Goal: Information Seeking & Learning: Check status

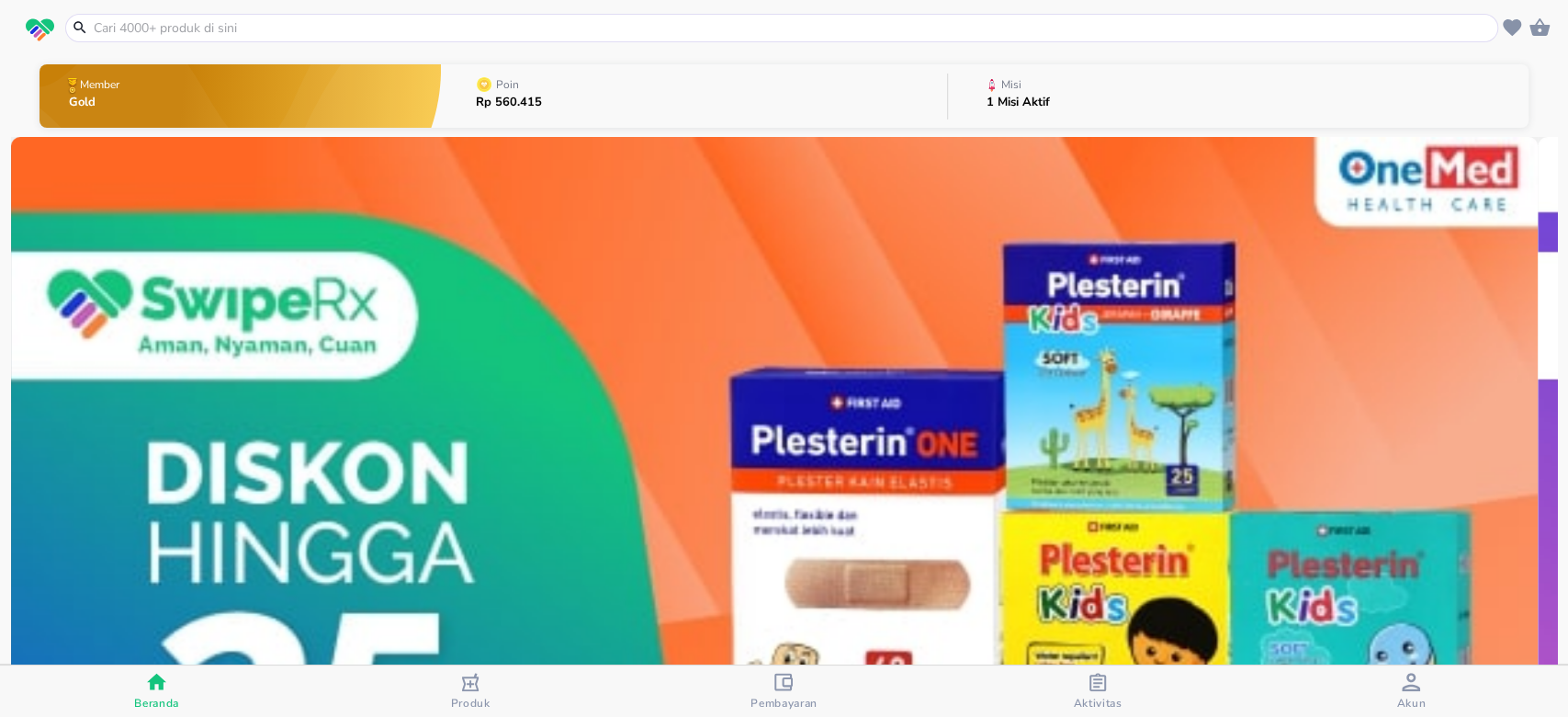
click at [1022, 113] on div "1 Misi Aktif" at bounding box center [1019, 108] width 63 height 23
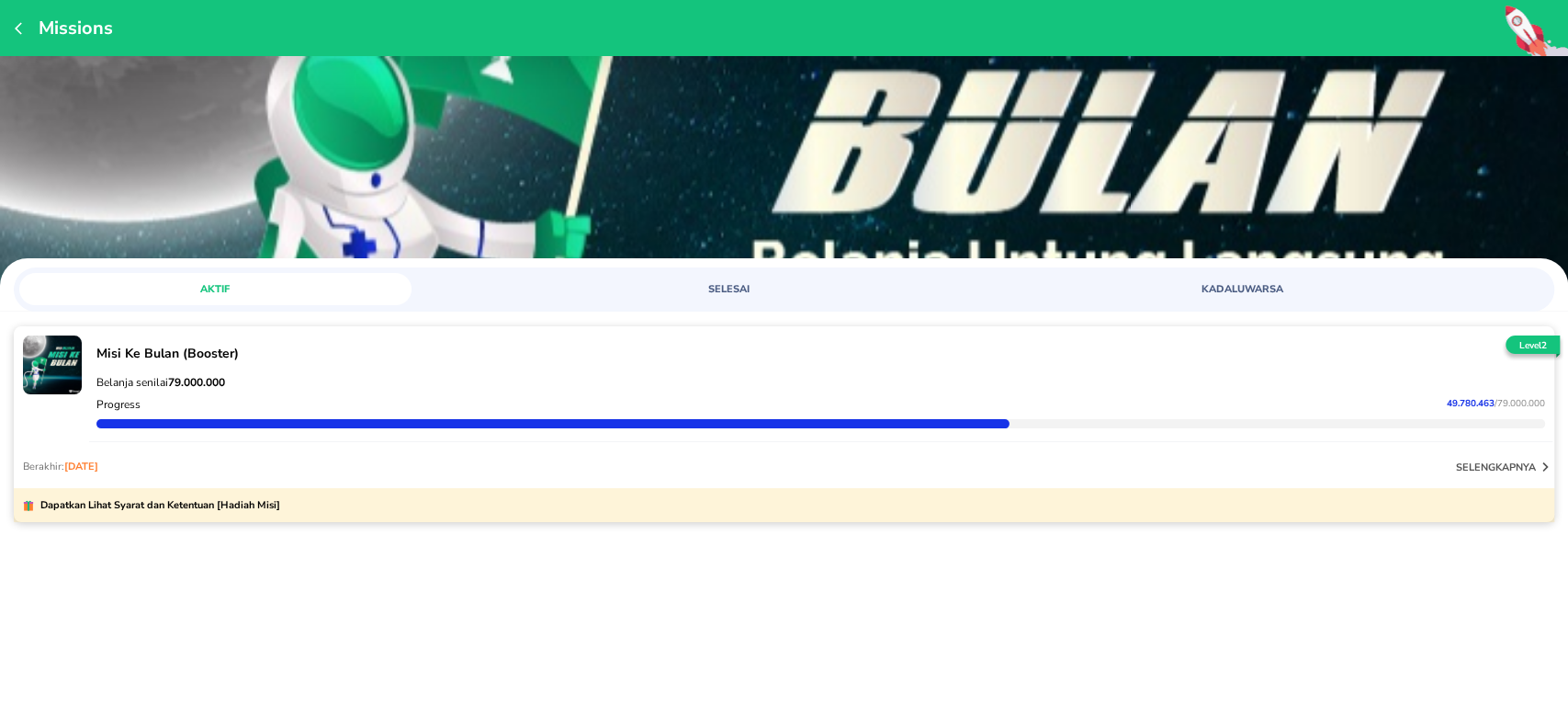
click at [981, 394] on div "Progress 49.780.463 / 79.000.000" at bounding box center [821, 404] width 1456 height 22
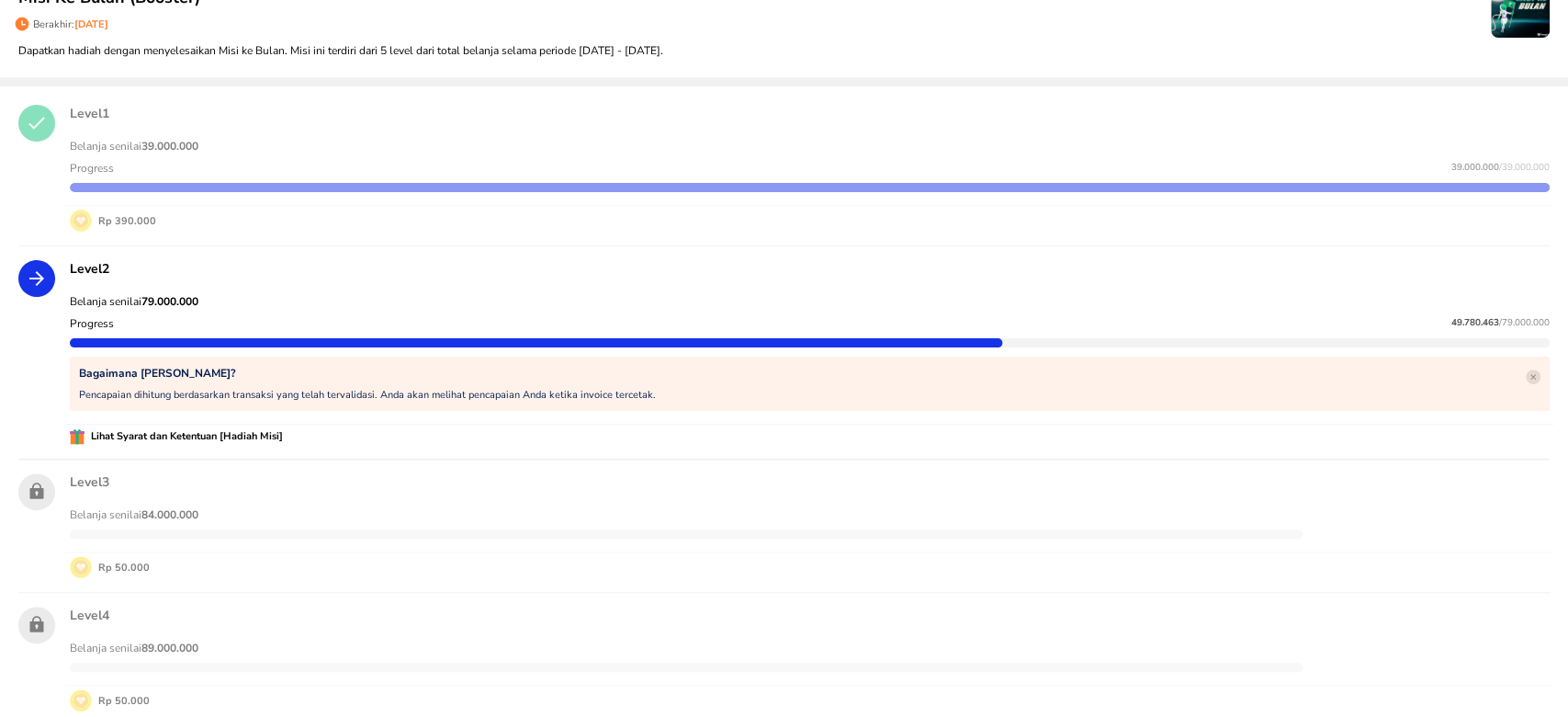
scroll to position [244, 0]
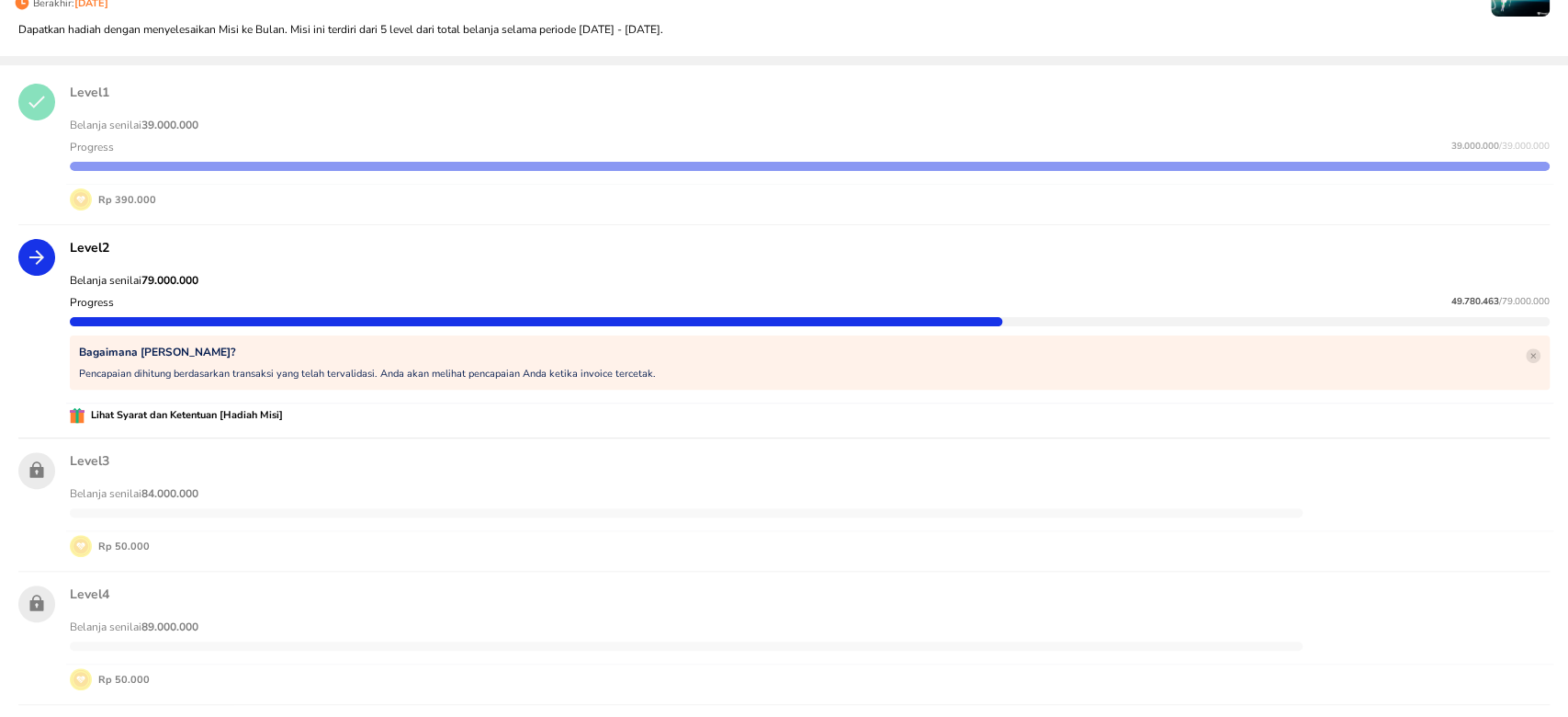
click at [245, 423] on div "Lihat Syarat dan Ketentuan [Hadiah Misi]" at bounding box center [810, 415] width 1487 height 24
click at [280, 396] on div "Belanja senilai 79.000.000 Progress 49.780.463 / 79.000.000 Bagaimana [PERSON_N…" at bounding box center [810, 331] width 1487 height 143
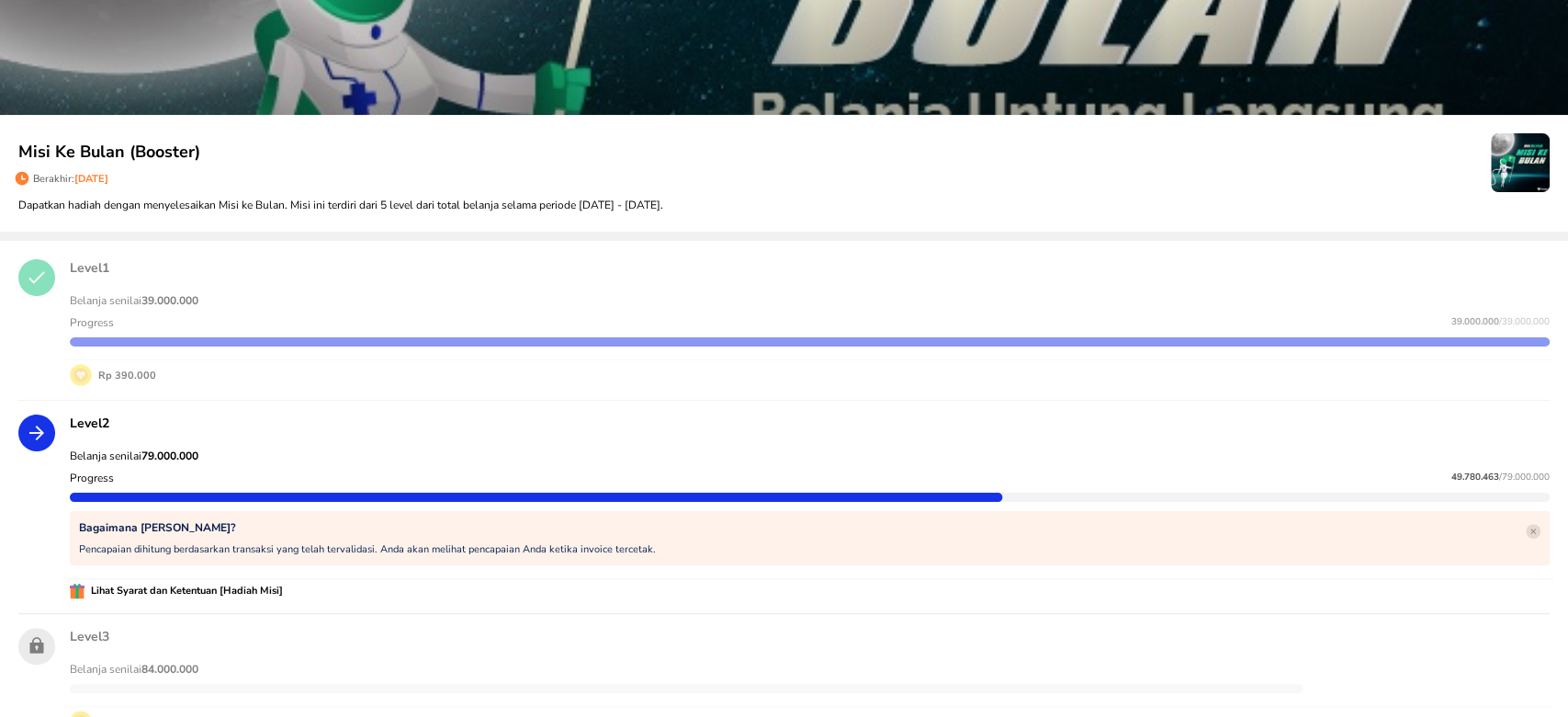
scroll to position [0, 0]
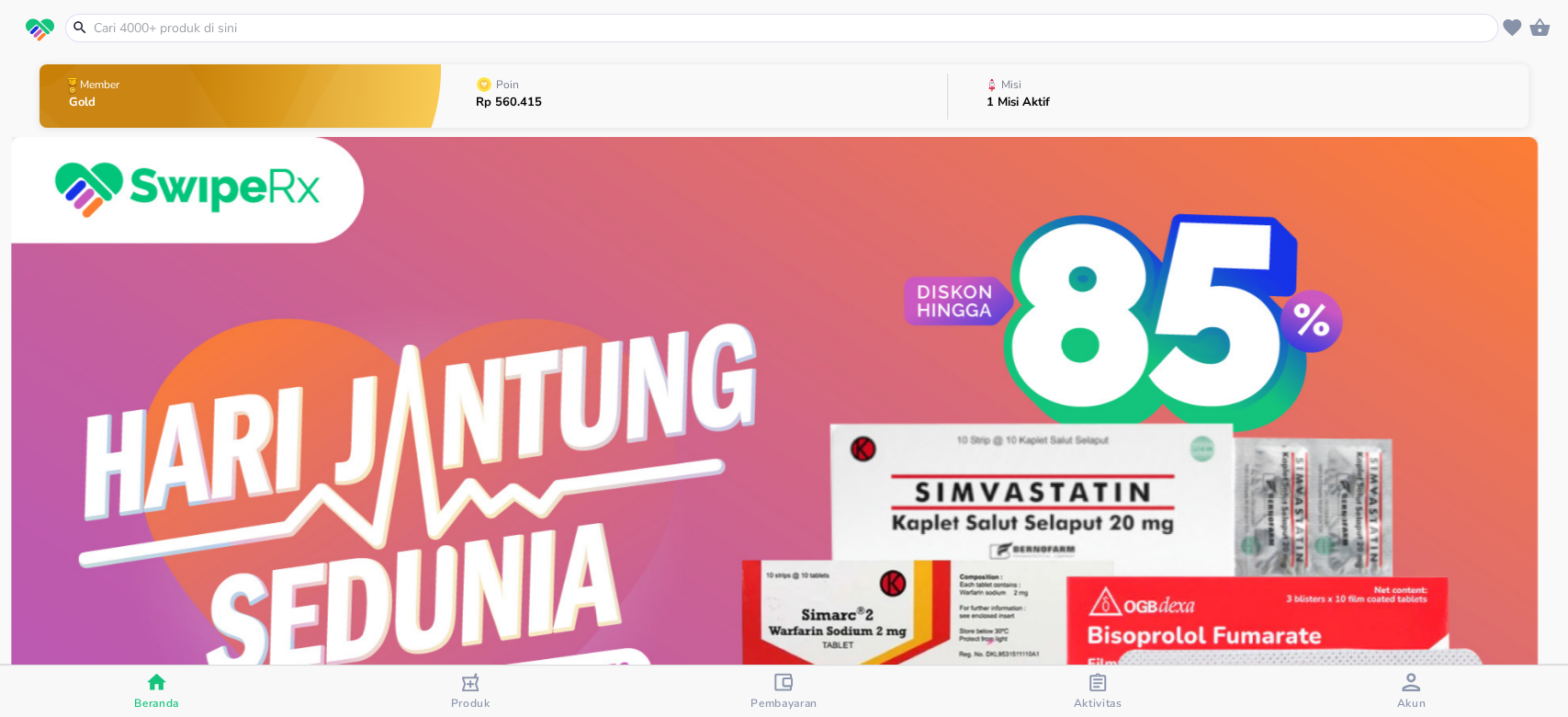
click at [1031, 96] on p "1 Misi Aktif" at bounding box center [1019, 102] width 63 height 12
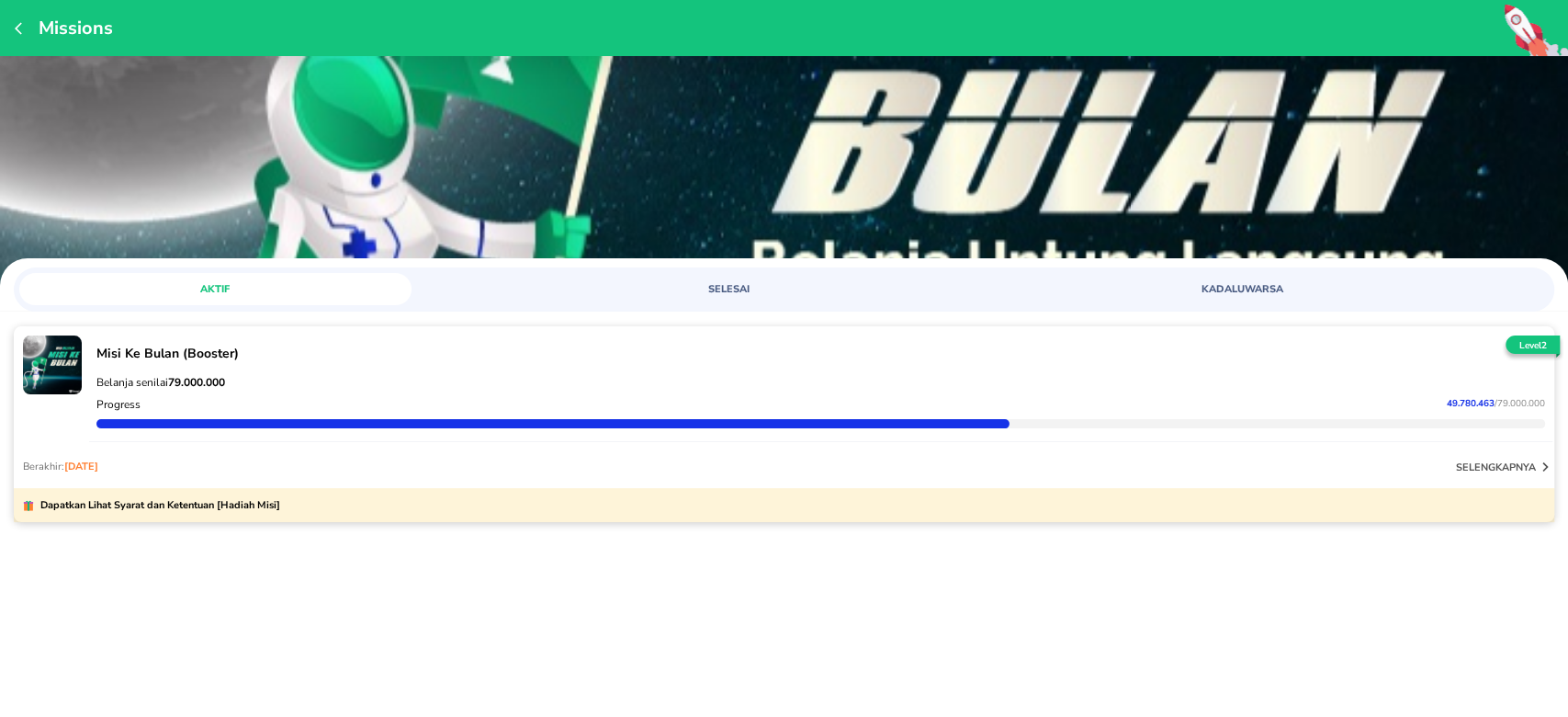
click at [1153, 378] on p "Belanja senilai 79.000.000" at bounding box center [821, 382] width 1449 height 14
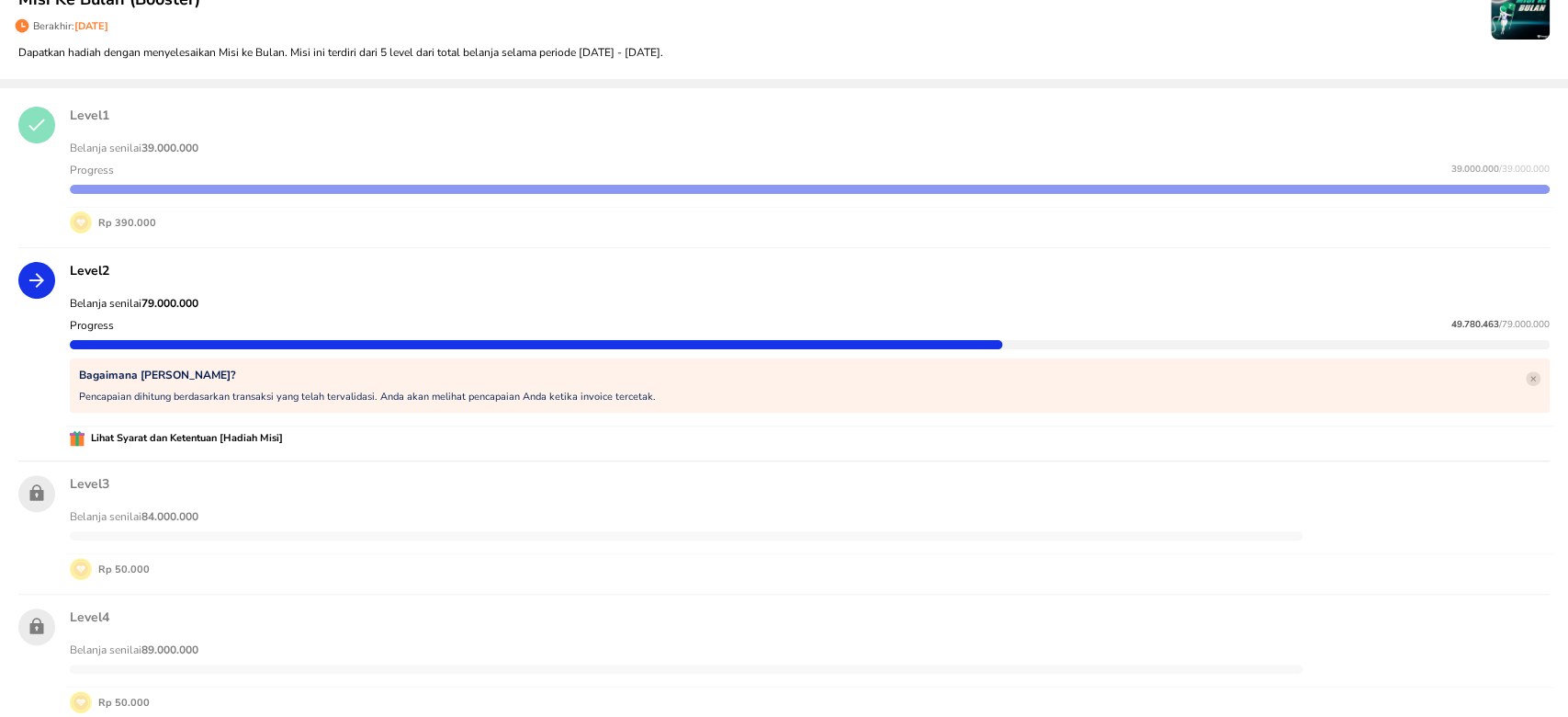
scroll to position [244, 0]
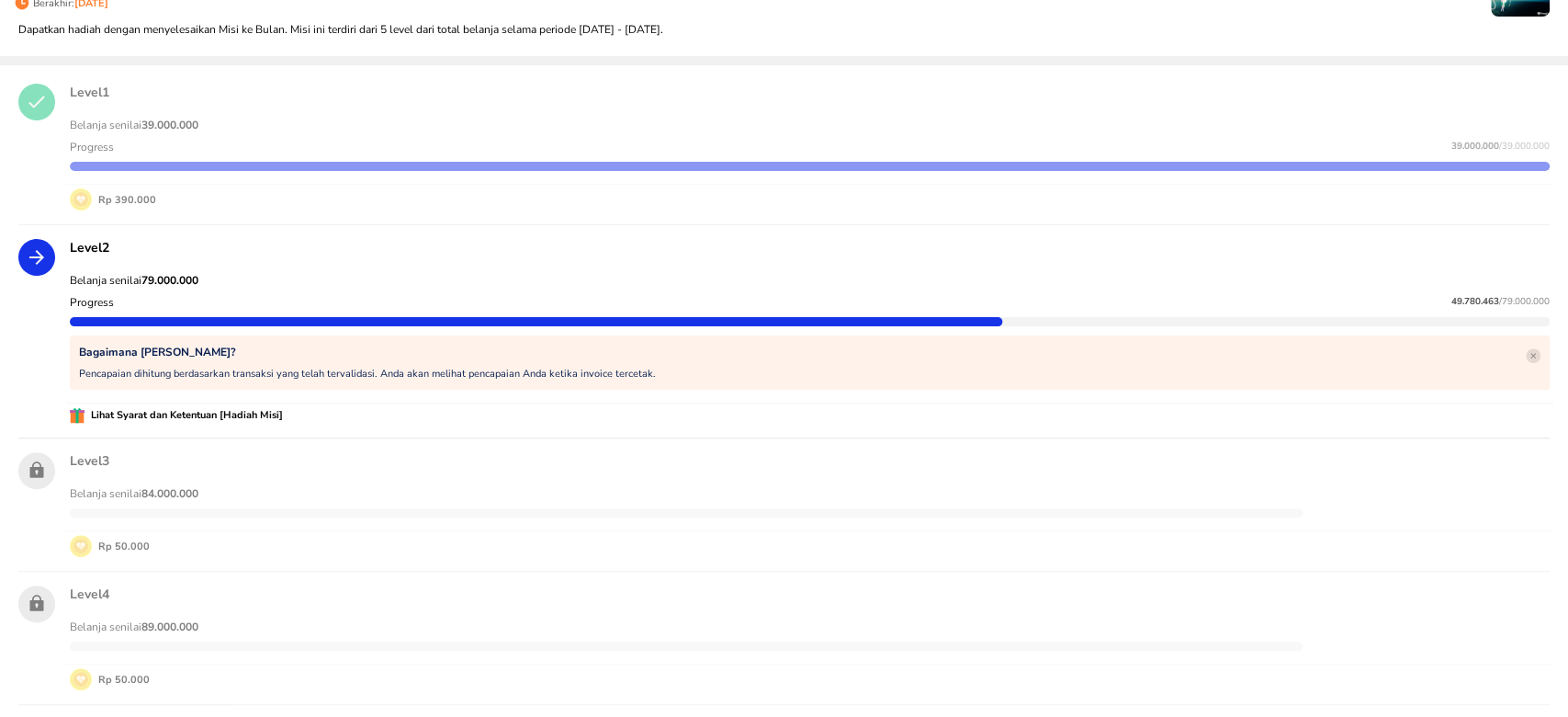
click at [185, 283] on strong "79.000.000" at bounding box center [169, 280] width 57 height 14
click at [185, 282] on strong "79.000.000" at bounding box center [169, 280] width 57 height 14
click at [218, 314] on div "Bagaimana Cara Kerja Misi? Pencapaian dihitung berdasarkan transaksi yang telah…" at bounding box center [810, 353] width 1487 height 80
click at [190, 281] on strong "79.000.000" at bounding box center [169, 280] width 57 height 14
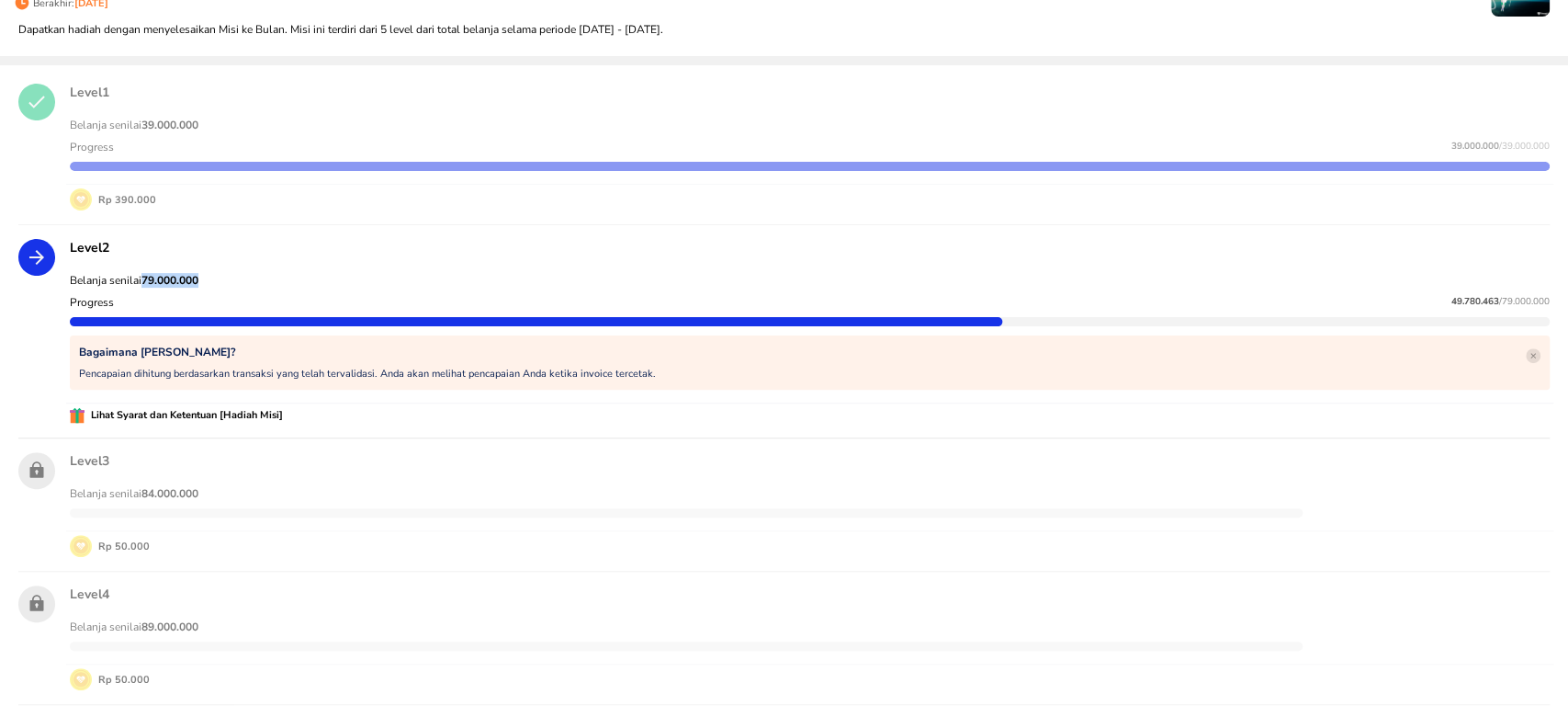
click at [190, 281] on strong "79.000.000" at bounding box center [169, 280] width 57 height 14
copy strong "79.000.000"
click at [1452, 301] on span "49.780.463" at bounding box center [1476, 301] width 48 height 13
copy p "49.780.463"
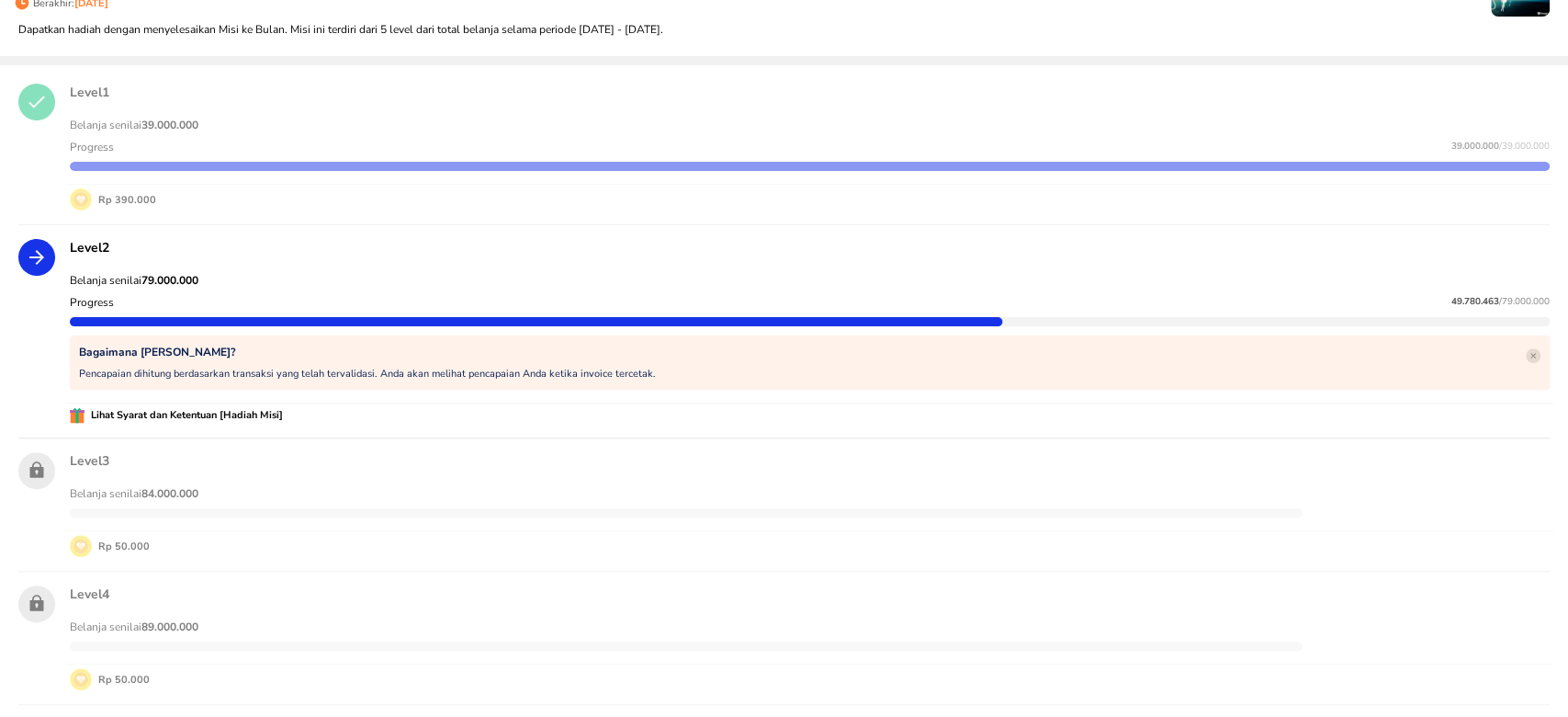
click at [174, 274] on strong "79.000.000" at bounding box center [169, 280] width 57 height 14
copy strong "79.000.000"
click at [1452, 303] on span "49.780.463" at bounding box center [1476, 301] width 48 height 13
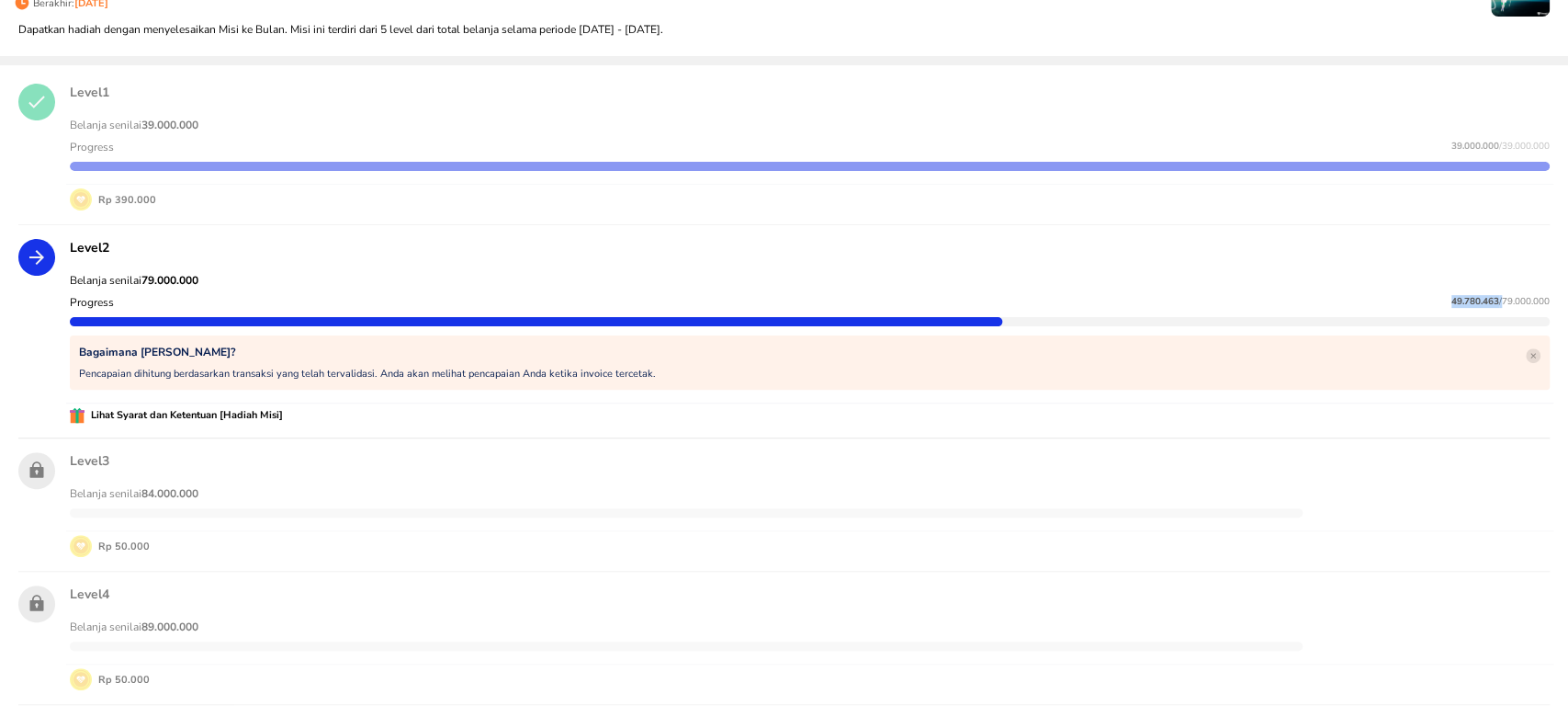
copy p "49.780.463"
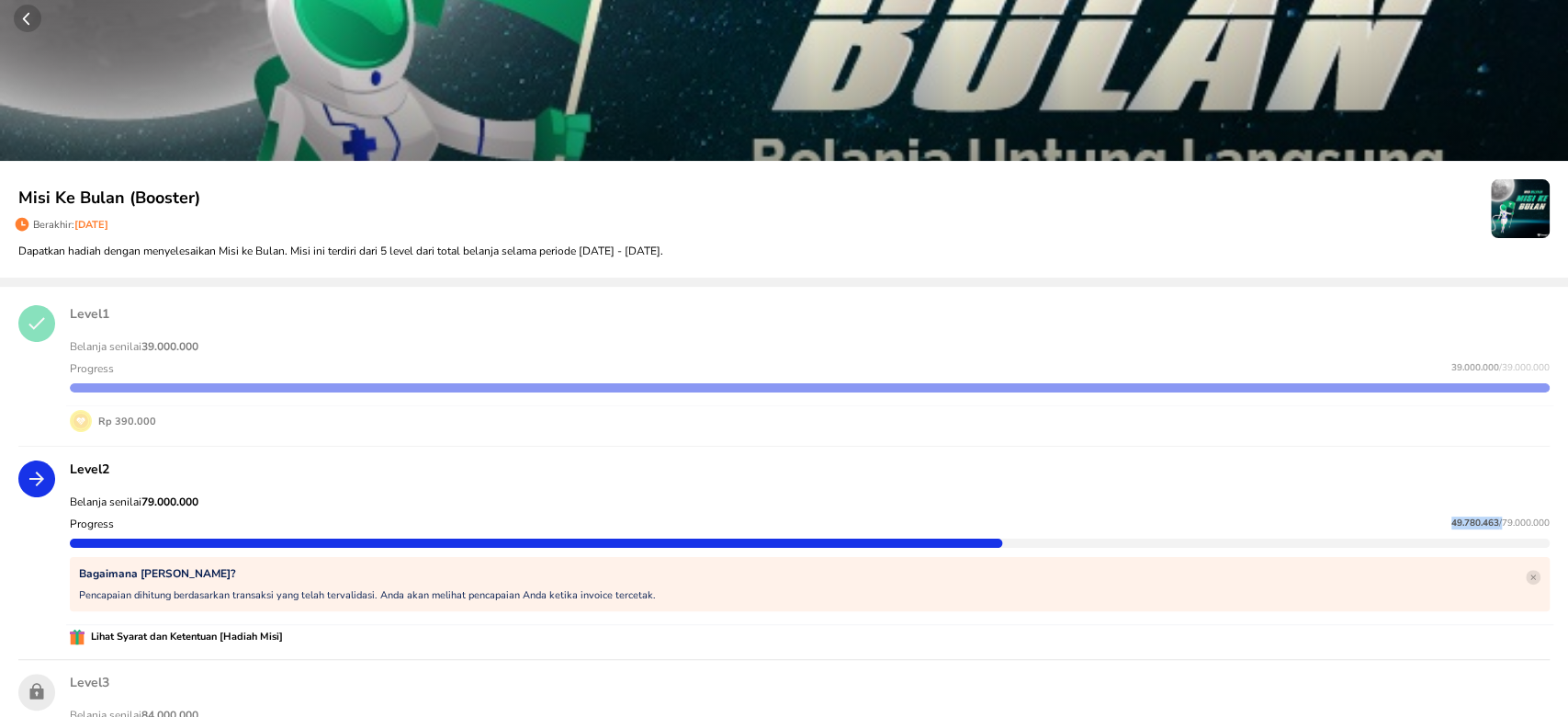
scroll to position [0, 0]
